Goal: Task Accomplishment & Management: Complete application form

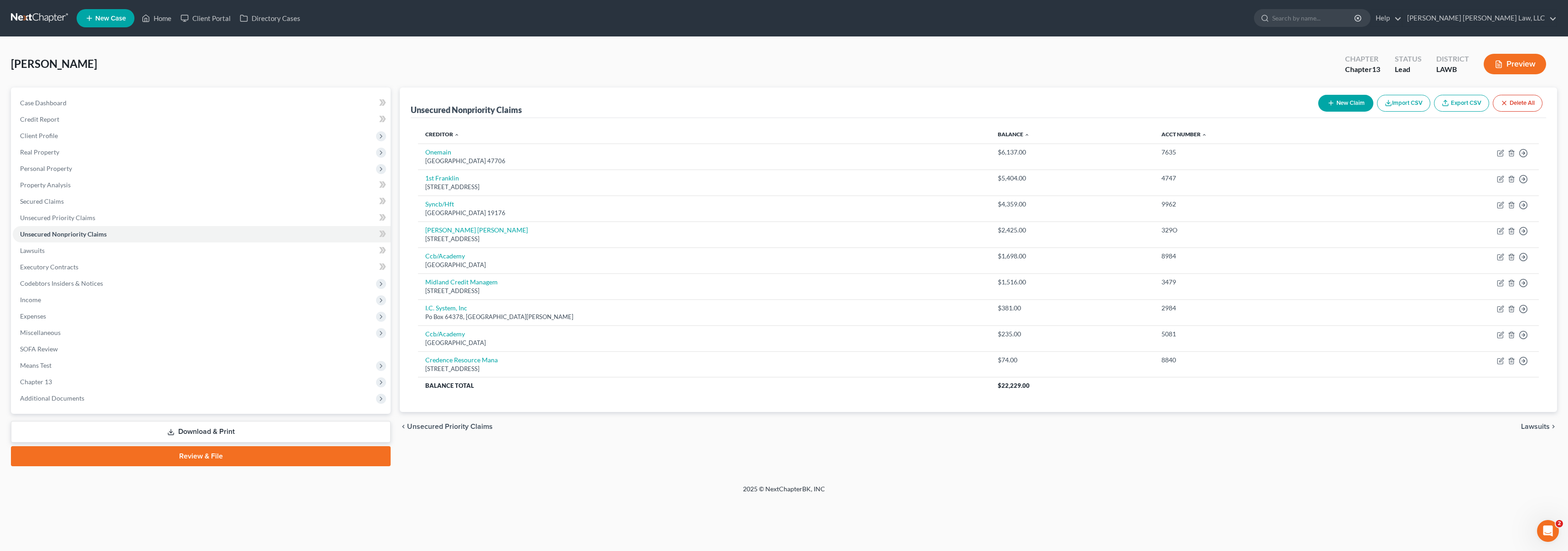
click at [23, 15] on link at bounding box center [40, 18] width 59 height 16
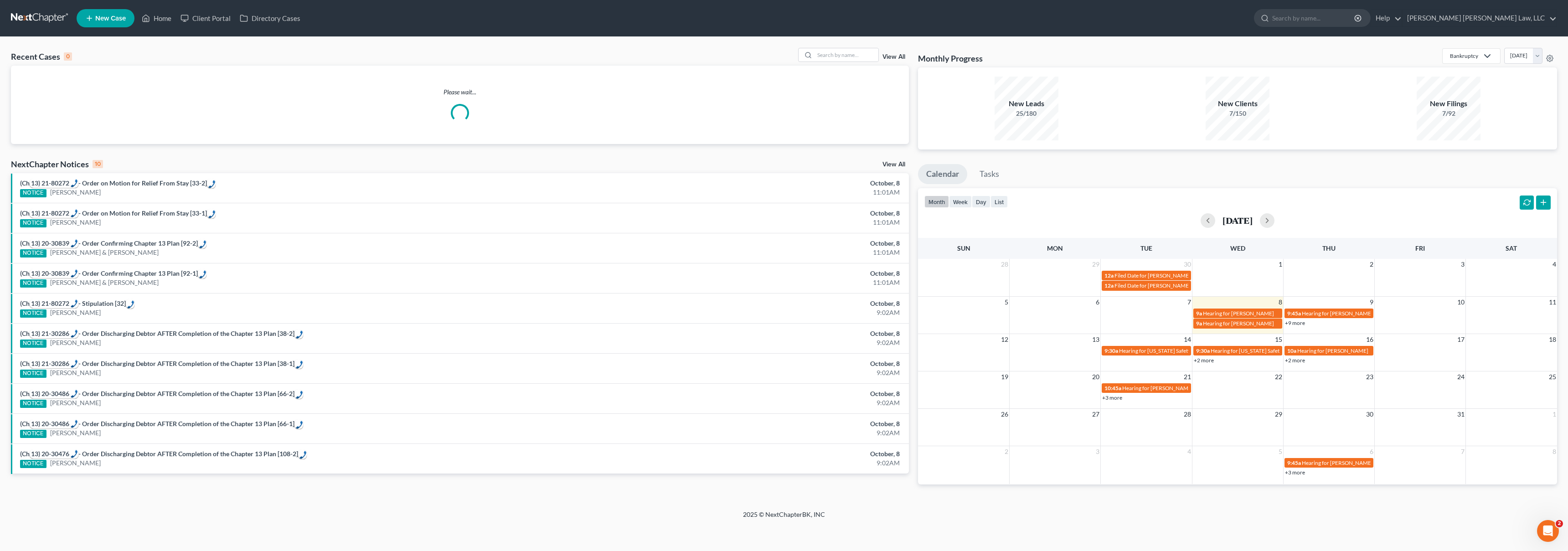
click at [113, 15] on span "New Case" at bounding box center [110, 18] width 30 height 7
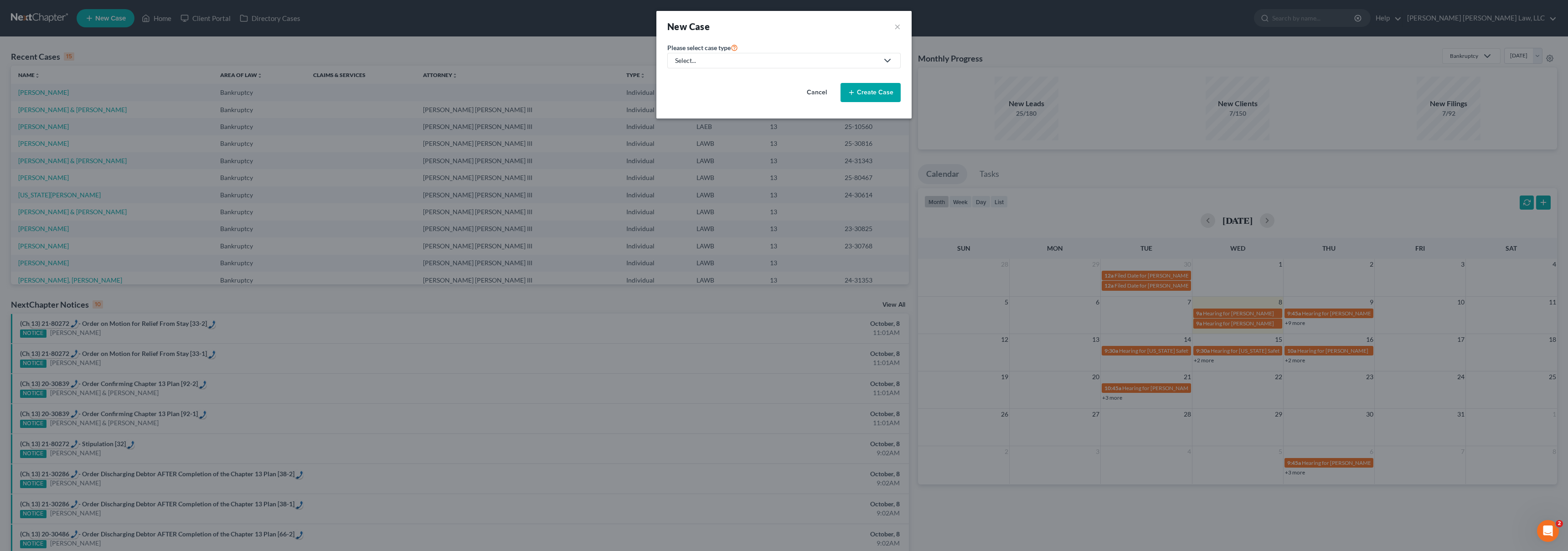
click at [753, 59] on div "Select..." at bounding box center [776, 61] width 203 height 9
click at [705, 76] on div "Bankruptcy" at bounding box center [717, 79] width 81 height 9
select select "36"
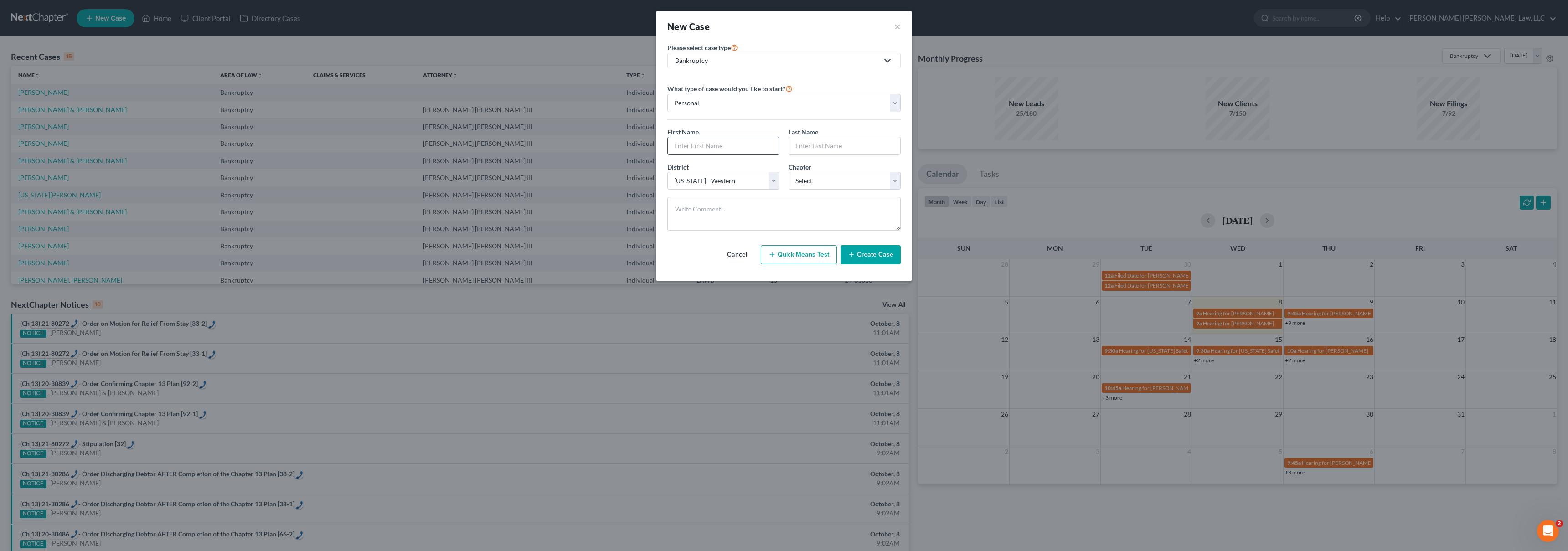
click at [687, 147] on input "text" at bounding box center [723, 146] width 111 height 17
type input "Willie"
type input "Cooper"
select select "3"
click at [858, 257] on button "Create Case" at bounding box center [870, 255] width 60 height 19
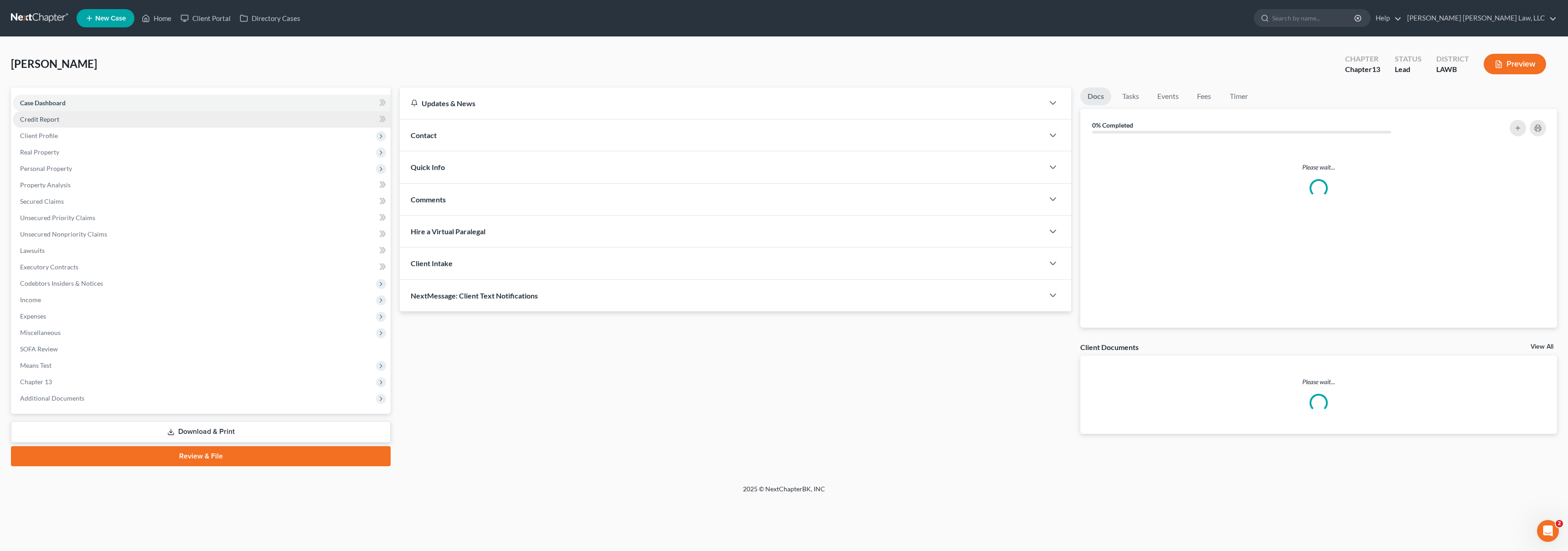
click at [52, 120] on span "Credit Report" at bounding box center [40, 119] width 39 height 8
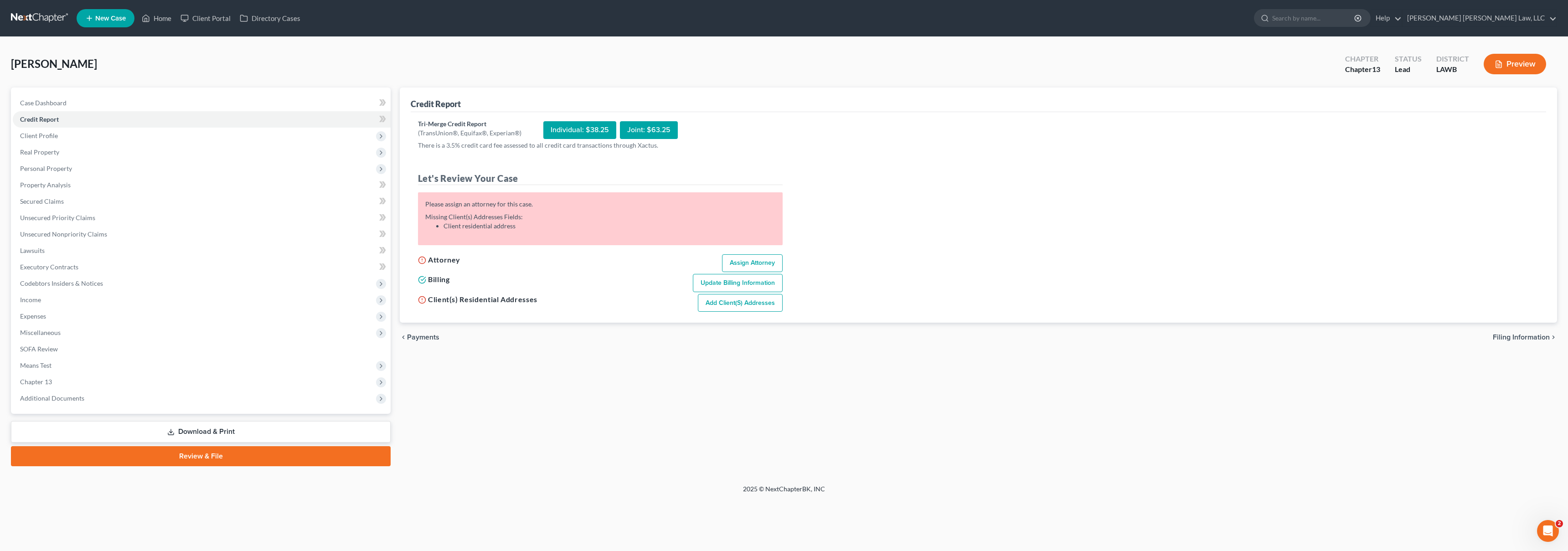
click at [746, 259] on link "Assign Attorney" at bounding box center [752, 263] width 61 height 18
select select "1"
select select "0"
select select "3"
select select "36"
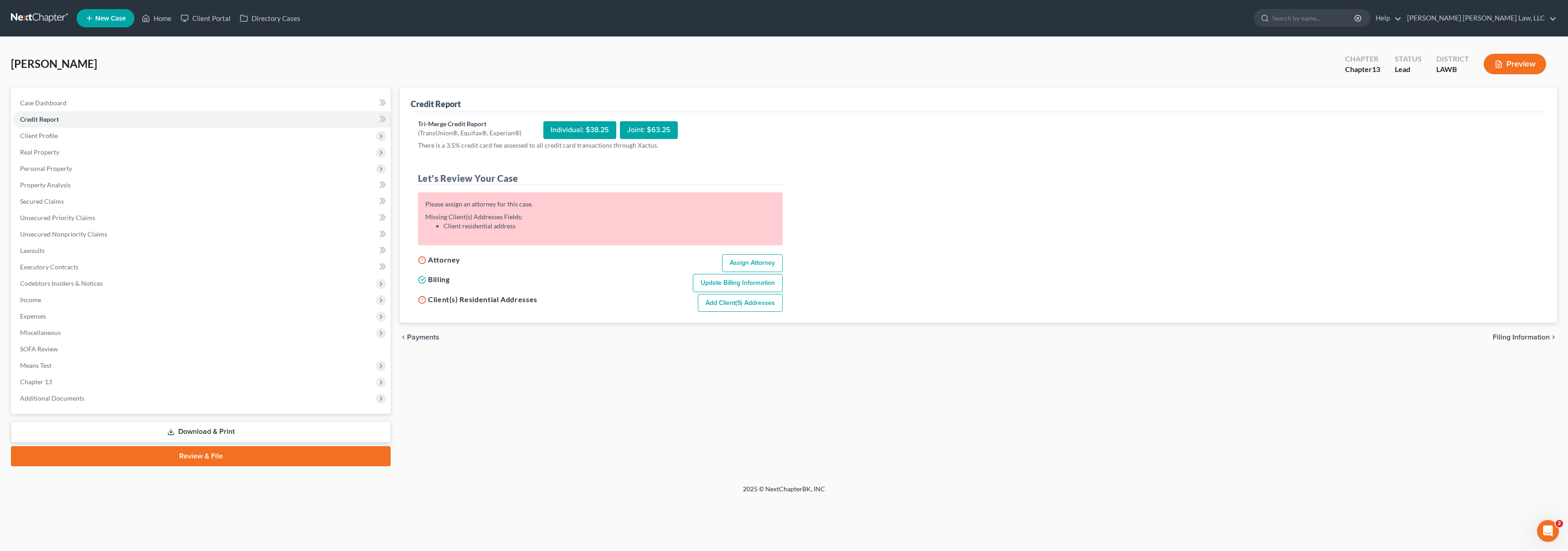
select select "19"
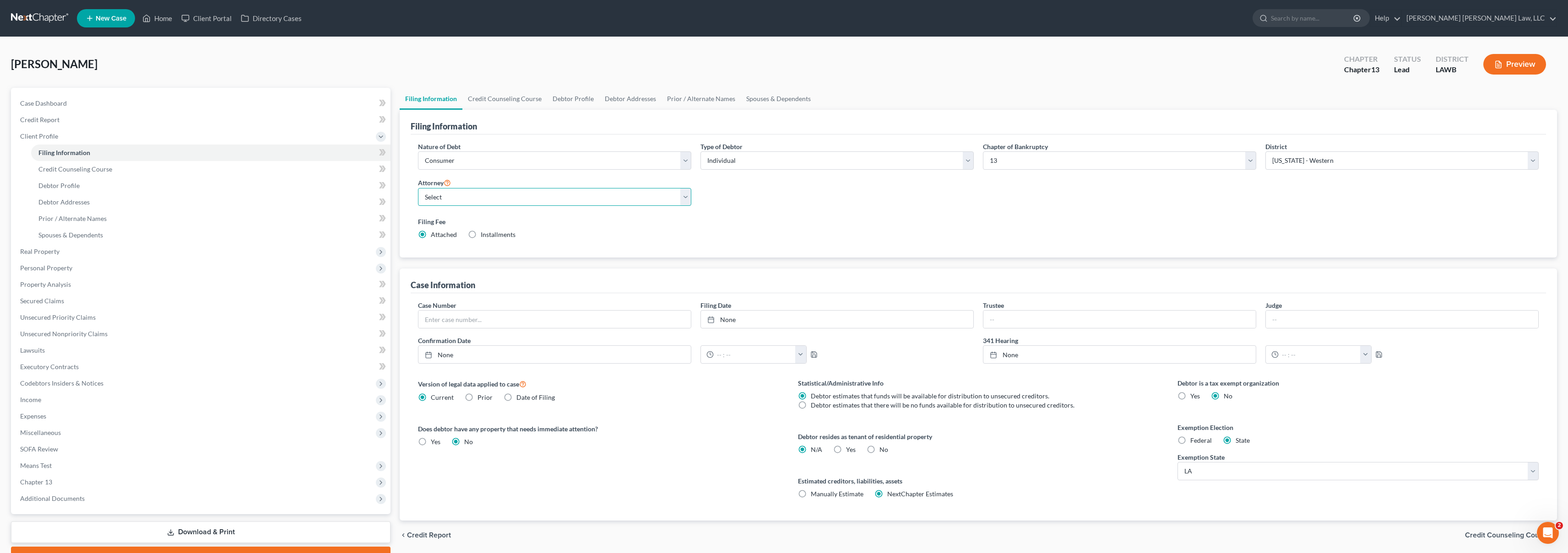
click at [431, 194] on select "Select E. Orum Young III - LAWB E. Orum Young III - LAMB E. Orum Young III - LA…" at bounding box center [555, 197] width 274 height 18
select select "0"
click at [110, 122] on link "Credit Report" at bounding box center [201, 120] width 377 height 16
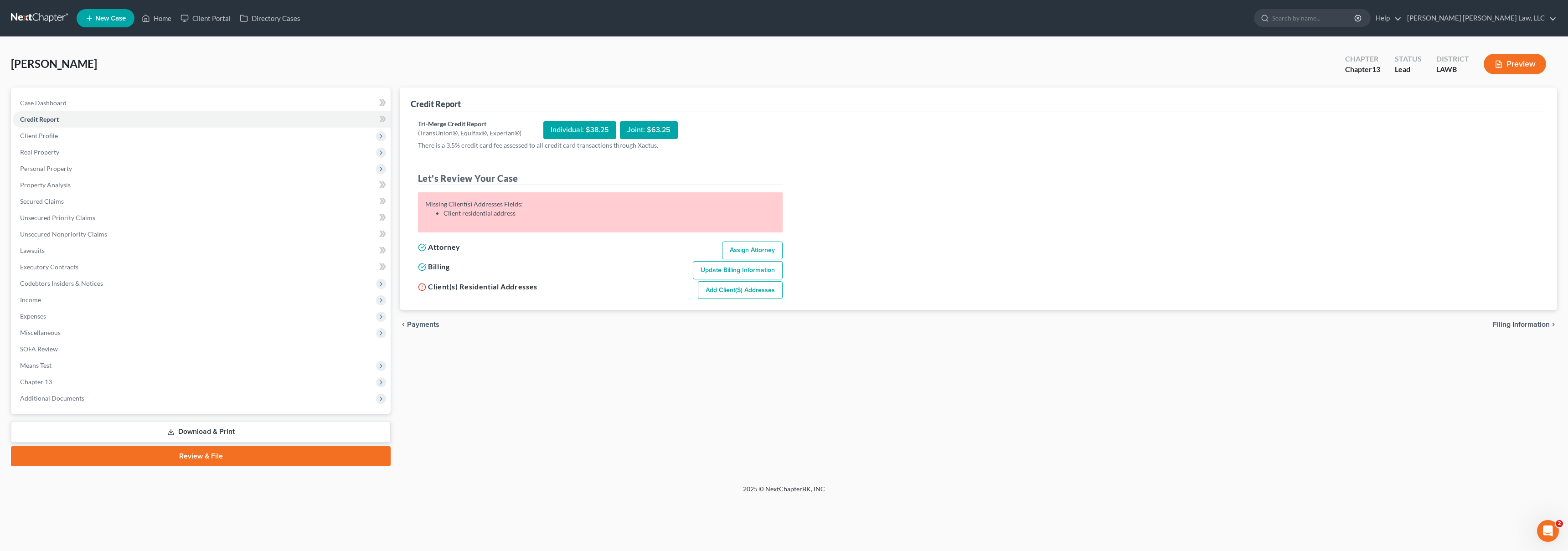
click at [758, 292] on link "Add Client(s) Addresses" at bounding box center [740, 290] width 85 height 18
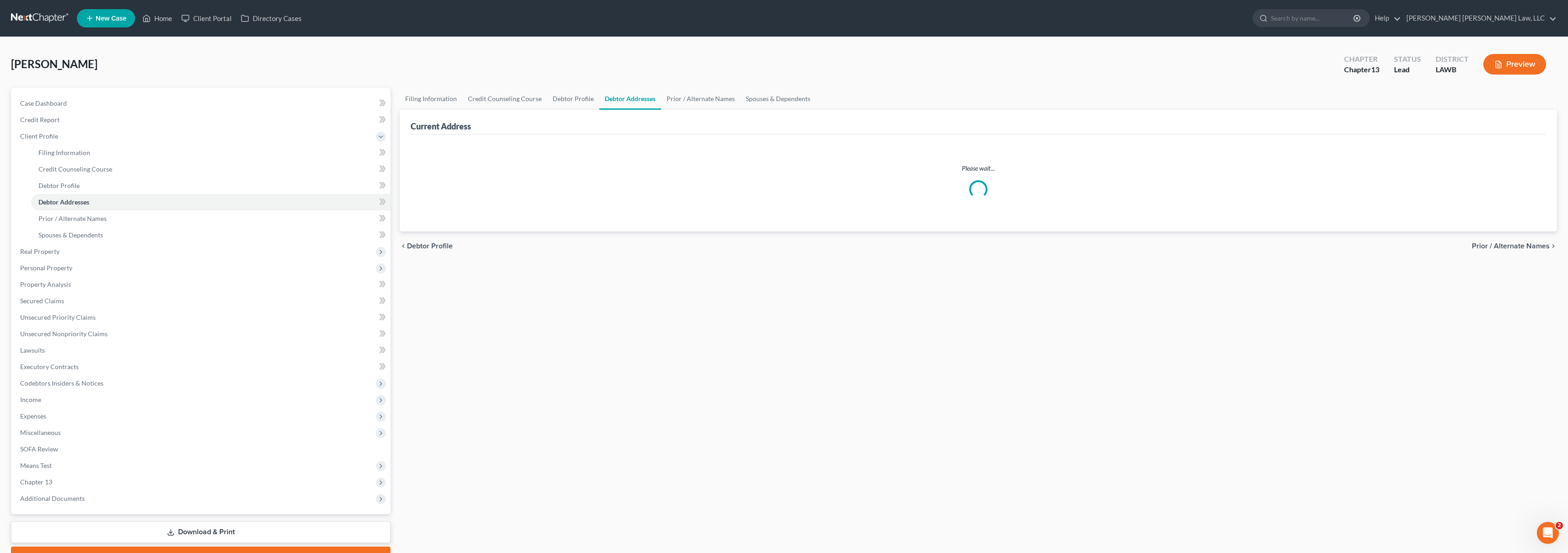
select select "0"
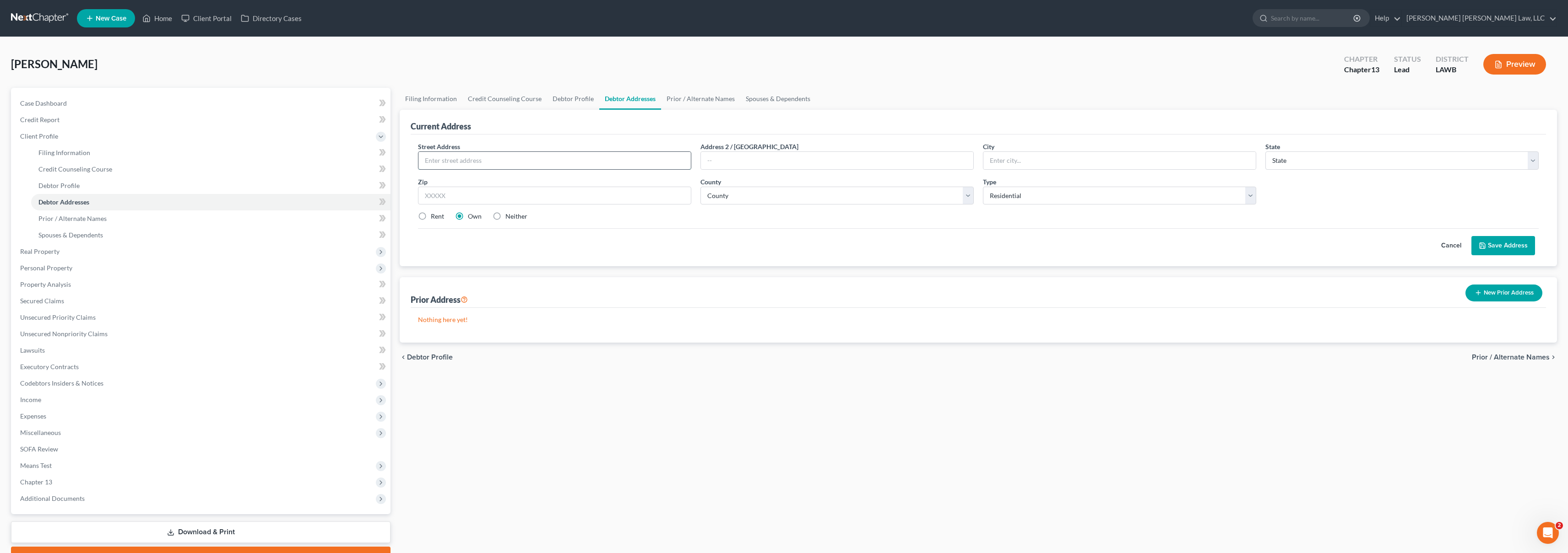
click at [457, 157] on input "text" at bounding box center [555, 160] width 272 height 17
type input "100 Mccall Street"
type input "Tallulah"
select select "19"
type input "71282"
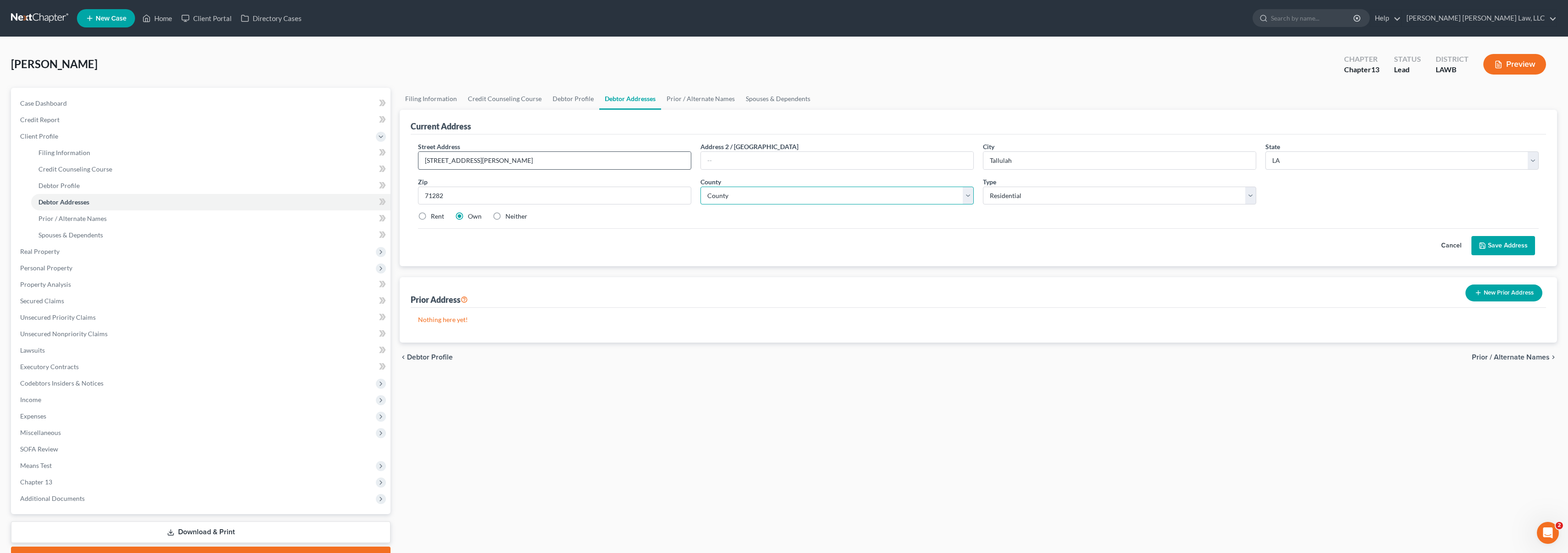
select select "32"
click at [1030, 165] on input "Tallulah" at bounding box center [1120, 160] width 272 height 17
type input "Tallulah"
click at [431, 213] on label "Rent" at bounding box center [437, 216] width 13 height 9
click at [434, 213] on input "Rent" at bounding box center [437, 214] width 6 height 6
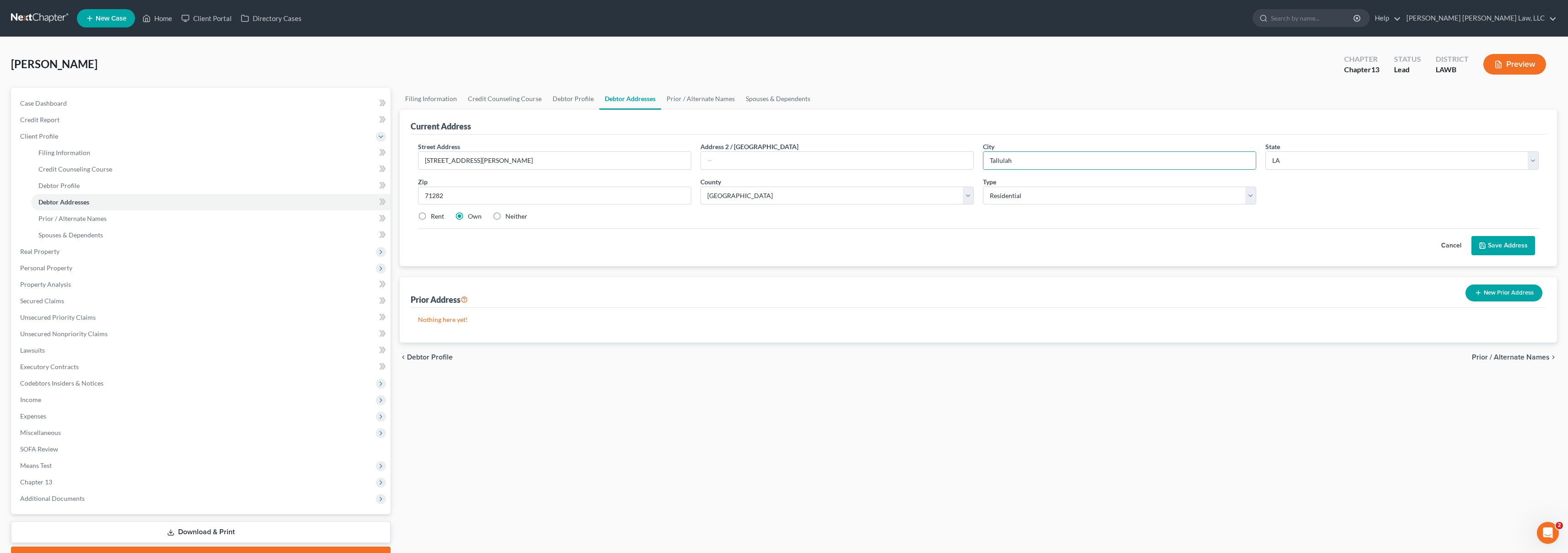
radio input "true"
click at [1499, 247] on button "Save Address" at bounding box center [1503, 245] width 63 height 19
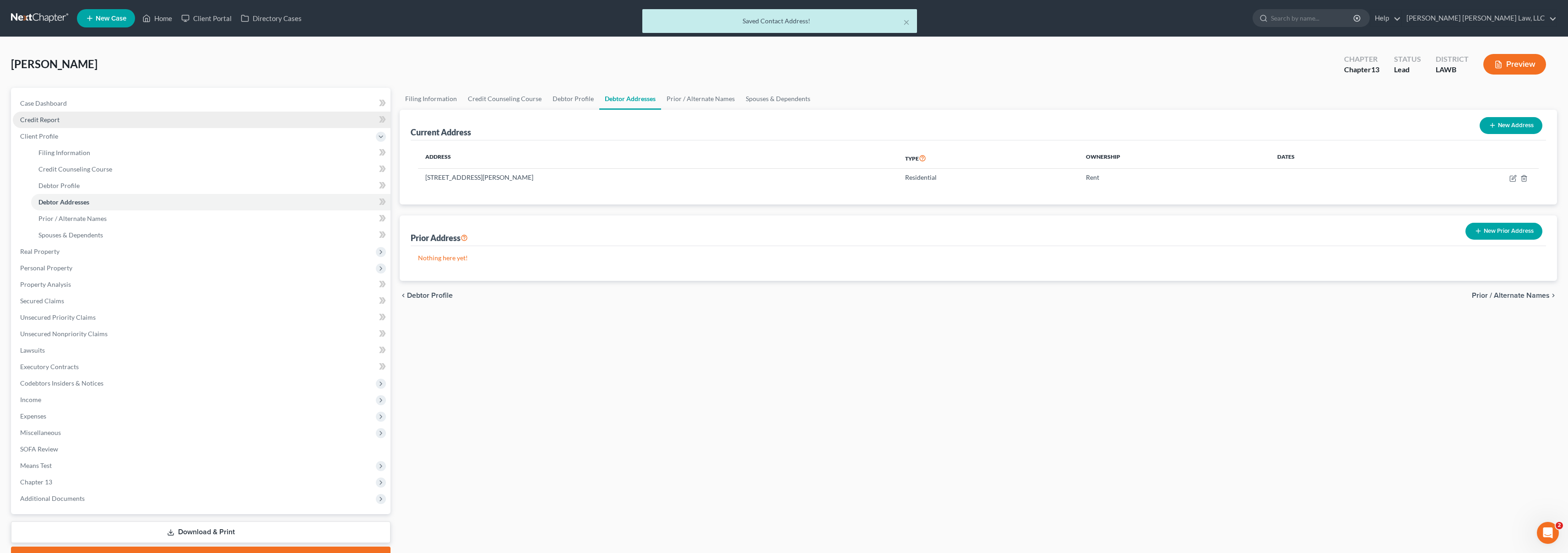
click at [54, 120] on span "Credit Report" at bounding box center [40, 120] width 39 height 8
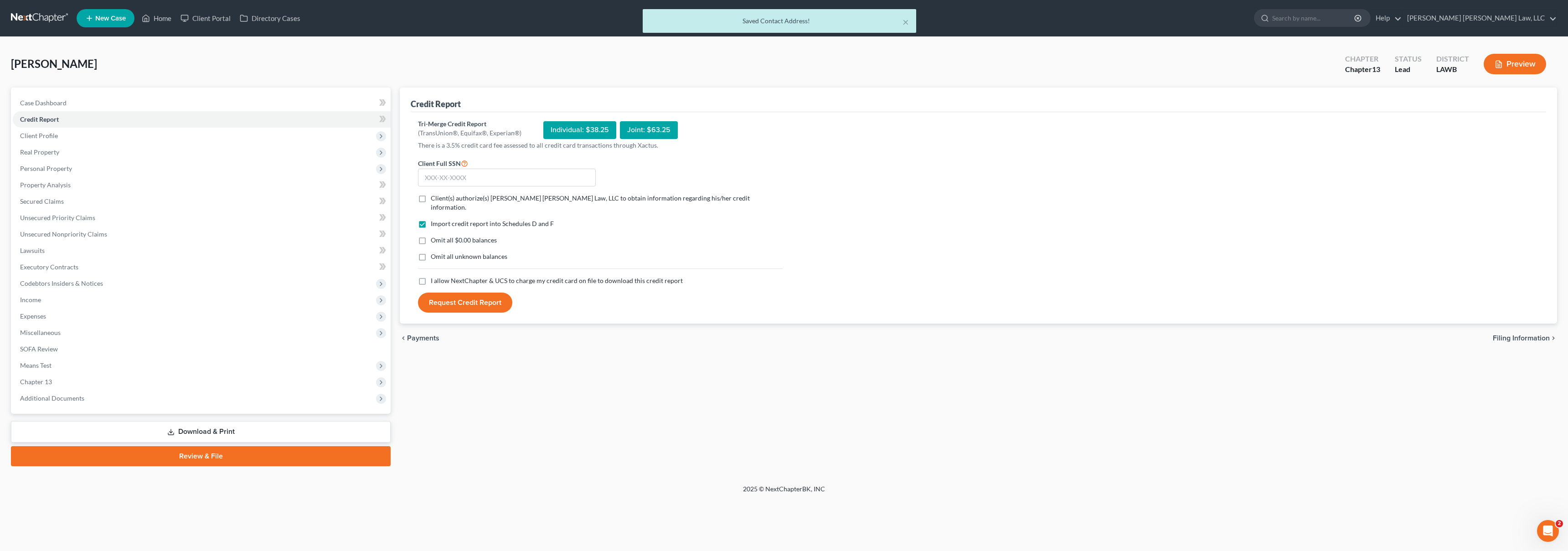
click at [431, 276] on label "I allow NextChapter & UCS to charge my credit card on file to download this cre…" at bounding box center [557, 281] width 252 height 9
click at [435, 276] on input "I allow NextChapter & UCS to charge my credit card on file to download this cre…" at bounding box center [437, 279] width 6 height 6
checkbox input "true"
click at [431, 252] on label "Omit all unknown balances" at bounding box center [469, 257] width 76 height 9
click at [435, 252] on input "Omit all unknown balances" at bounding box center [437, 255] width 6 height 6
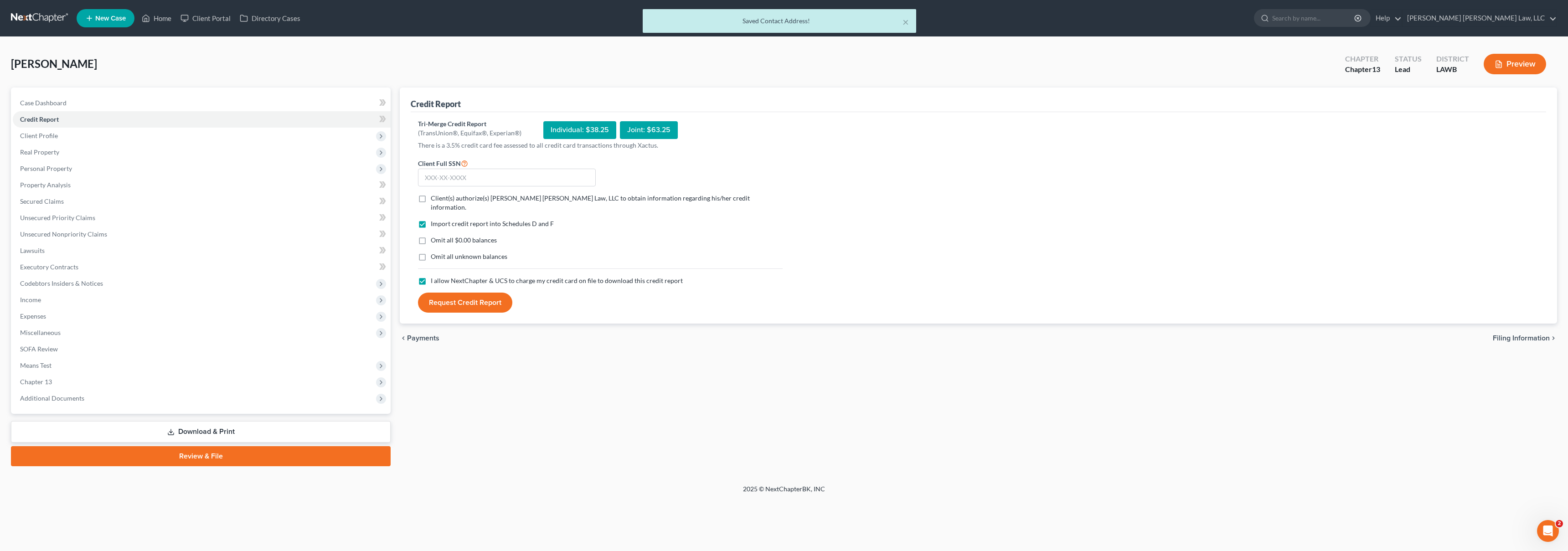
checkbox input "true"
click at [431, 236] on label "Omit all $0.00 balances" at bounding box center [464, 240] width 66 height 9
click at [435, 236] on input "Omit all $0.00 balances" at bounding box center [437, 238] width 6 height 6
checkbox input "true"
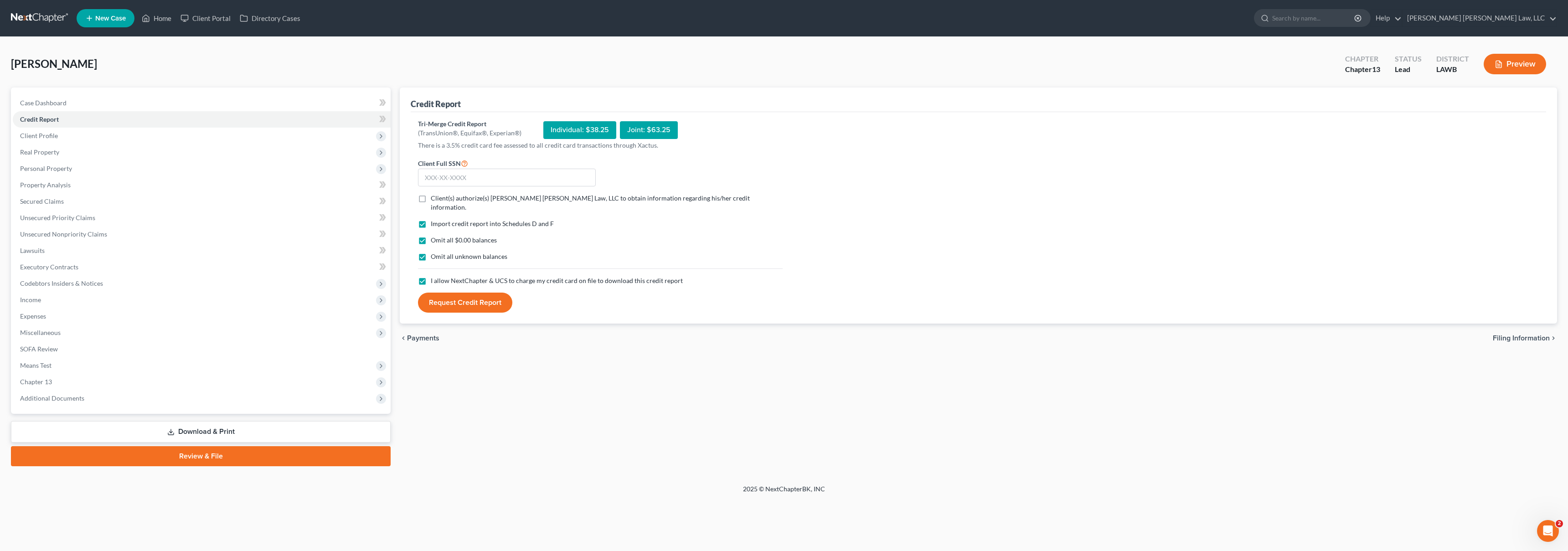
drag, startPoint x: 424, startPoint y: 199, endPoint x: 433, endPoint y: 195, distance: 9.8
click at [431, 198] on label "Client(s) authorize(s) E. Orum Young Law, LLC to obtain information regarding h…" at bounding box center [607, 202] width 352 height 18
click at [435, 198] on input "Client(s) authorize(s) E. Orum Young Law, LLC to obtain information regarding h…" at bounding box center [437, 196] width 6 height 6
checkbox input "true"
click at [450, 178] on input "text" at bounding box center [507, 177] width 178 height 18
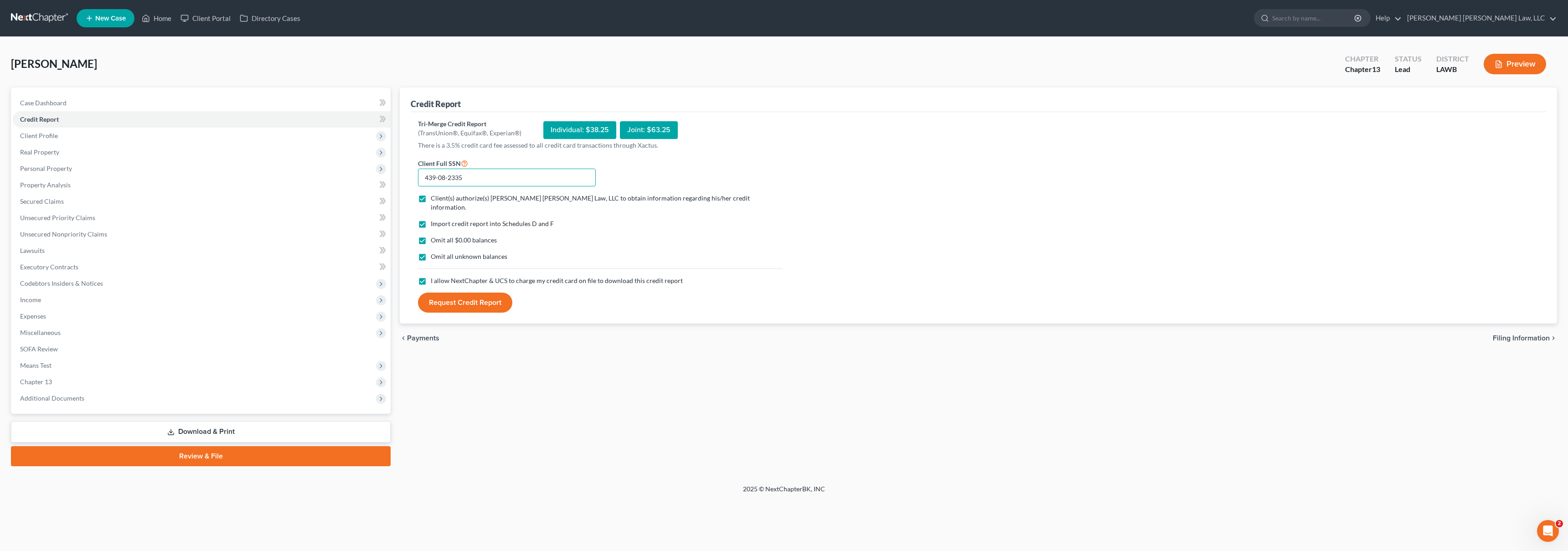
type input "439-08-2335"
click at [472, 293] on button "Request Credit Report" at bounding box center [465, 303] width 95 height 20
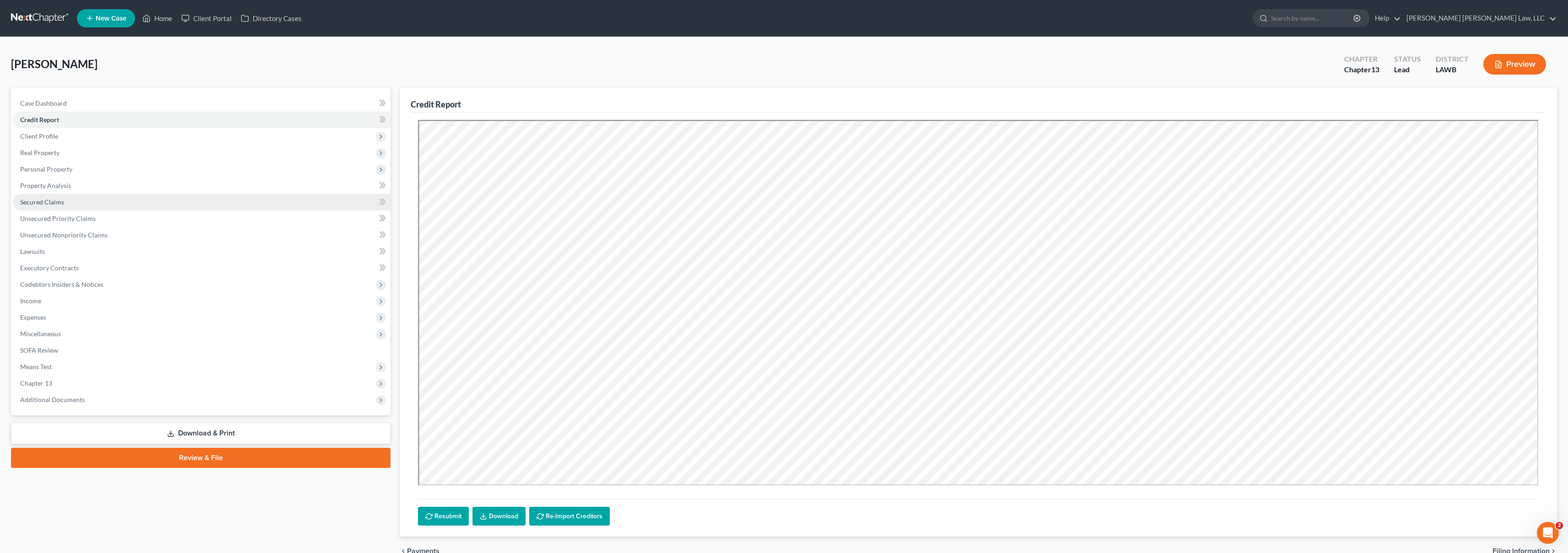
click at [66, 202] on link "Secured Claims" at bounding box center [201, 202] width 377 height 16
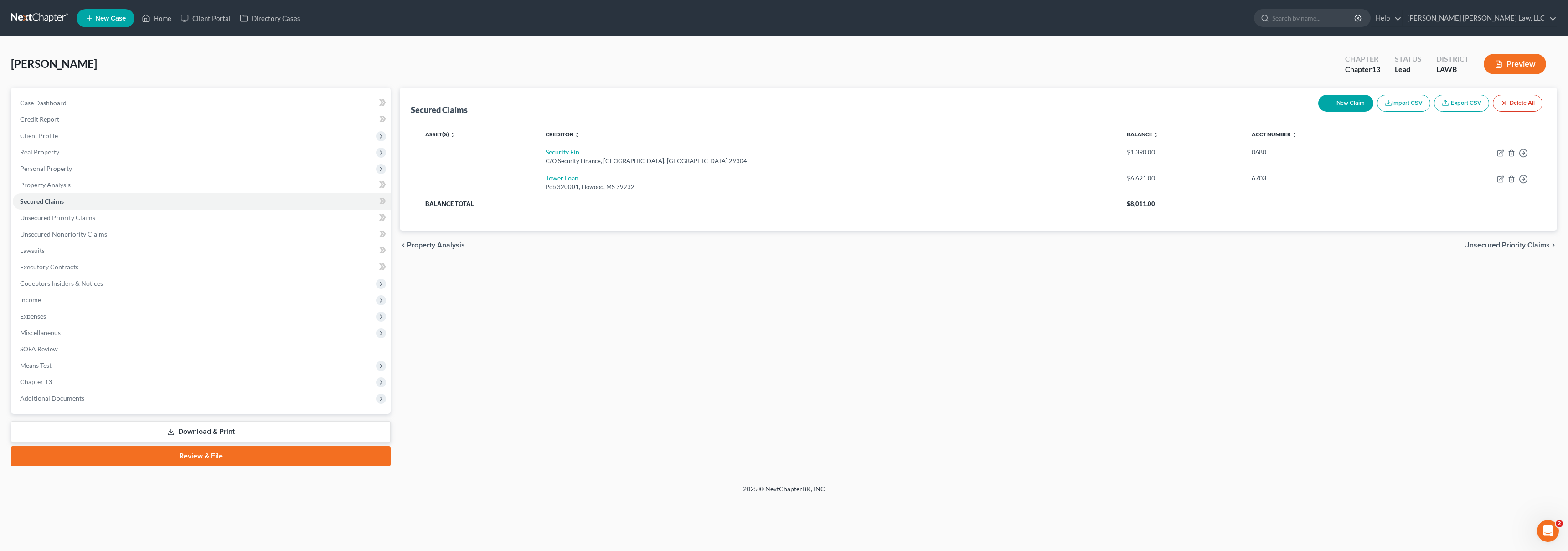
click at [1127, 133] on link "Balance expand_more expand_less unfold_more" at bounding box center [1143, 134] width 32 height 7
click at [93, 218] on span "Unsecured Priority Claims" at bounding box center [57, 218] width 75 height 8
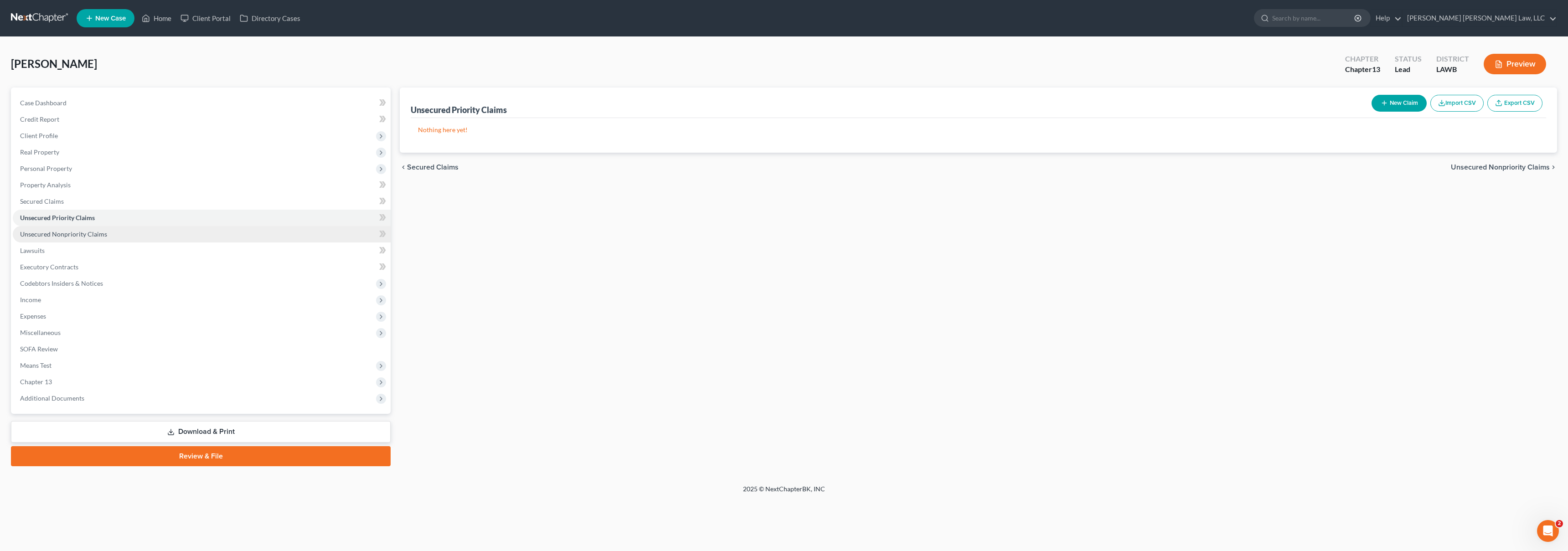
click at [98, 233] on span "Unsecured Nonpriority Claims" at bounding box center [64, 234] width 87 height 8
